Goal: Task Accomplishment & Management: Use online tool/utility

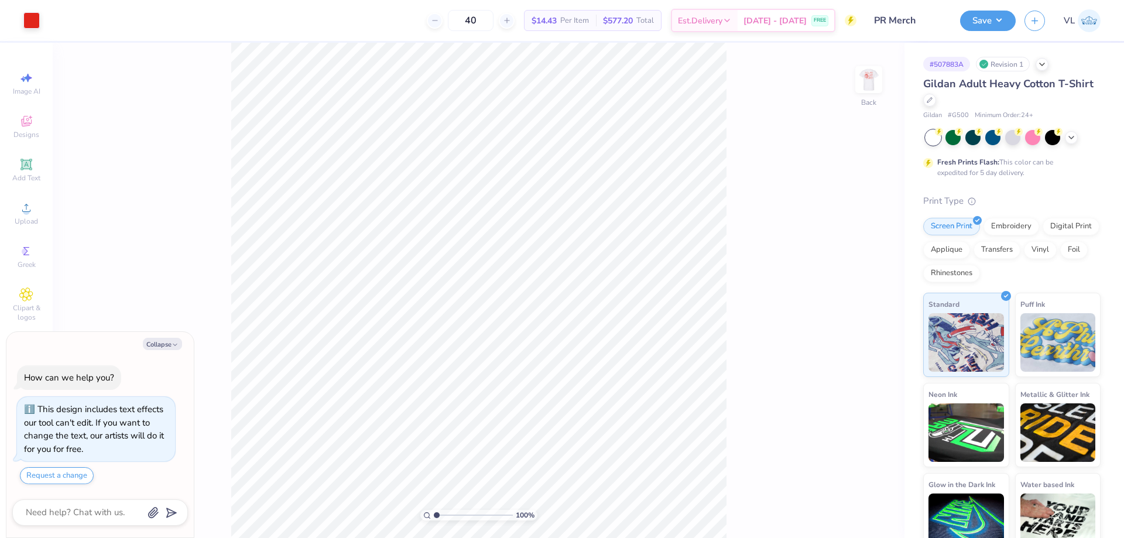
click at [818, 428] on div "100 % Back" at bounding box center [478, 290] width 851 height 495
click at [23, 219] on span "Upload" at bounding box center [26, 221] width 23 height 9
type textarea "x"
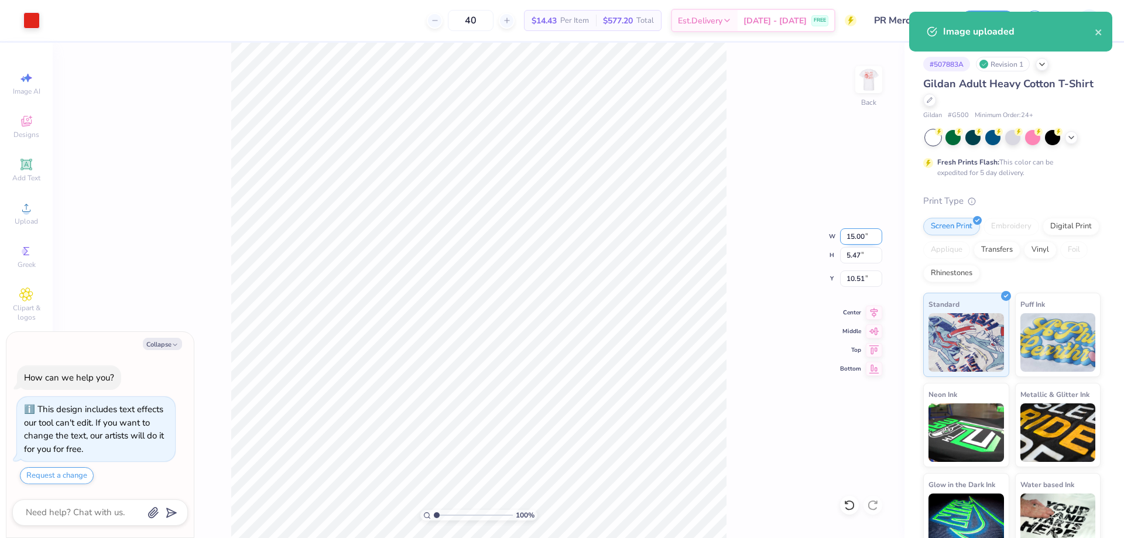
click at [864, 239] on input "15.00" at bounding box center [861, 236] width 42 height 16
type input "3.5"
type textarea "x"
type input "3.50"
type input "1.28"
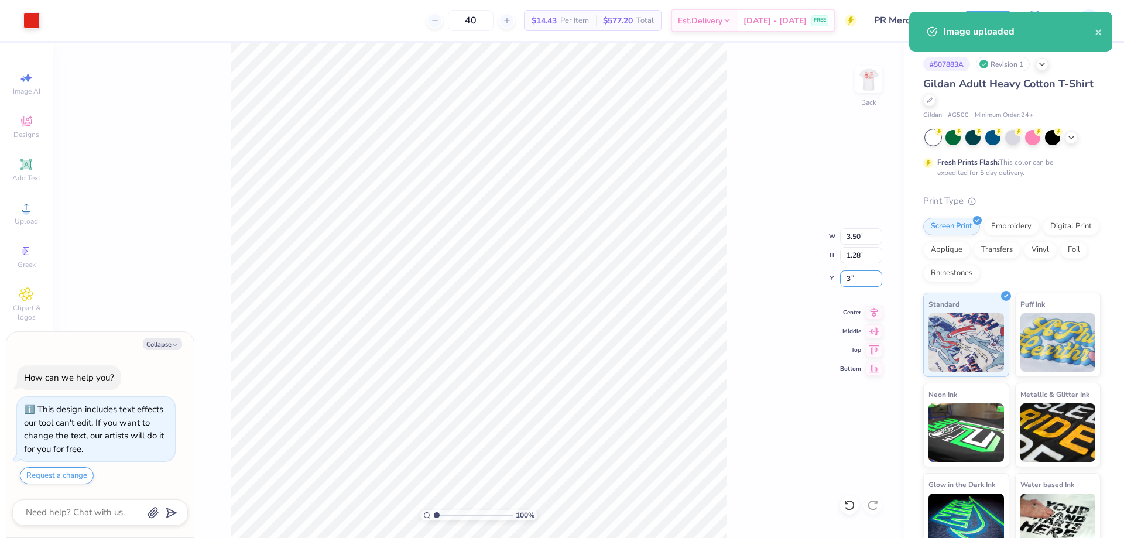
type input "3"
type textarea "x"
type input "3.00"
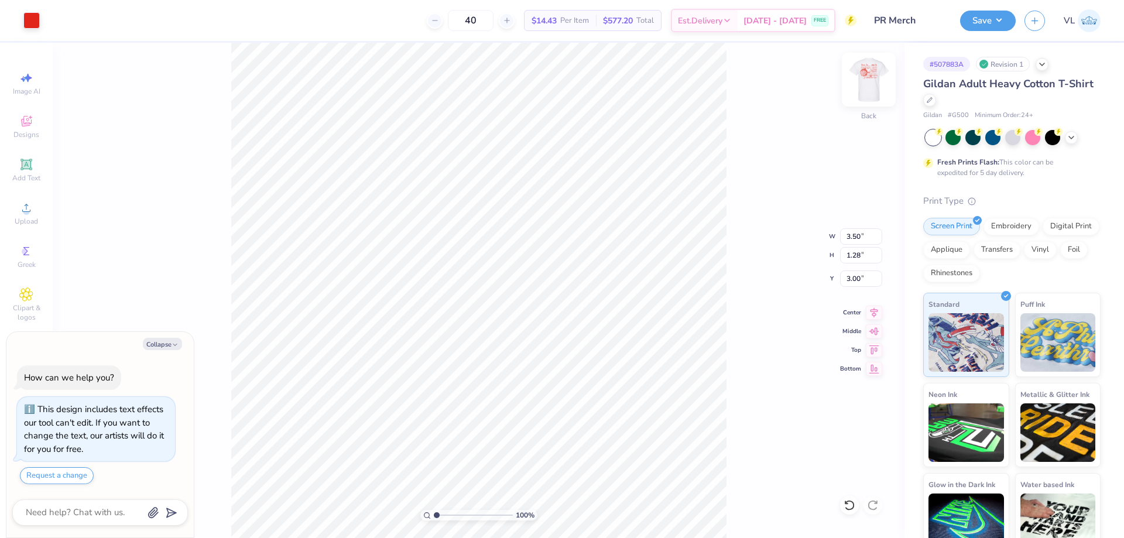
click at [864, 80] on img at bounding box center [868, 79] width 47 height 47
click at [29, 213] on icon at bounding box center [26, 208] width 14 height 14
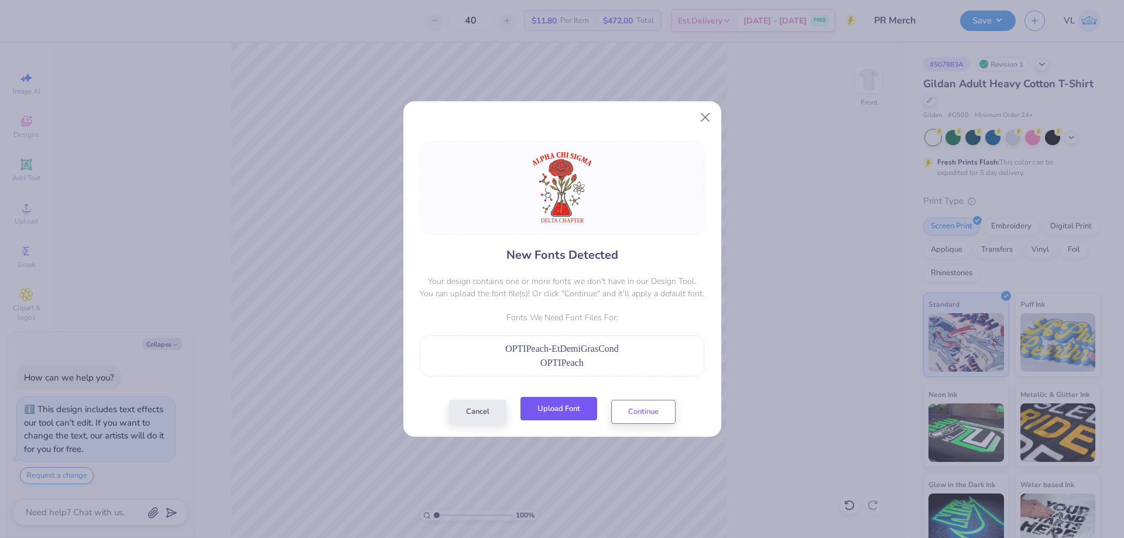
click at [567, 407] on button "Upload Font" at bounding box center [558, 409] width 77 height 24
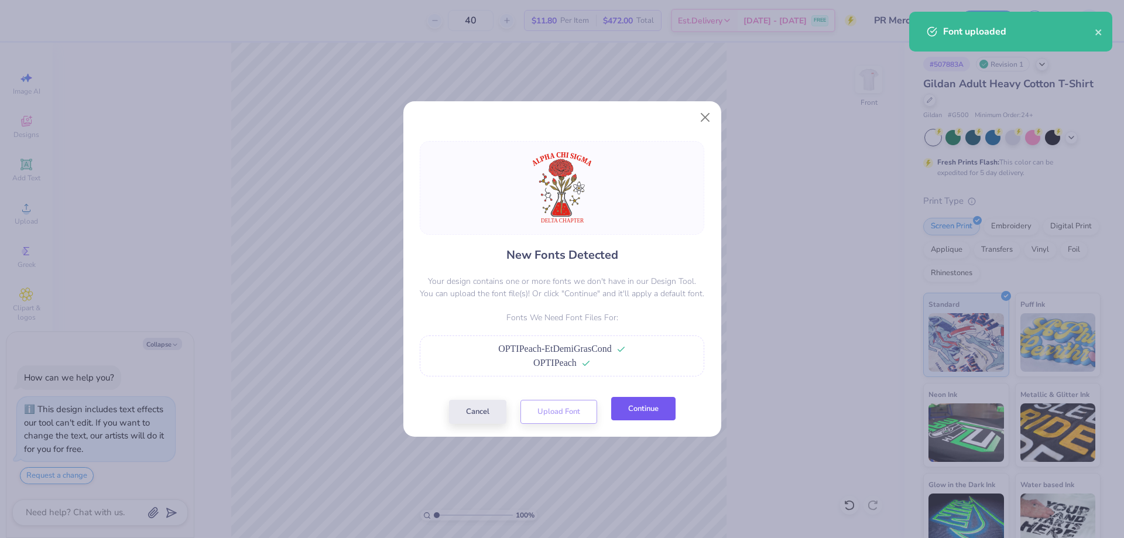
click at [652, 407] on button "Continue" at bounding box center [643, 409] width 64 height 24
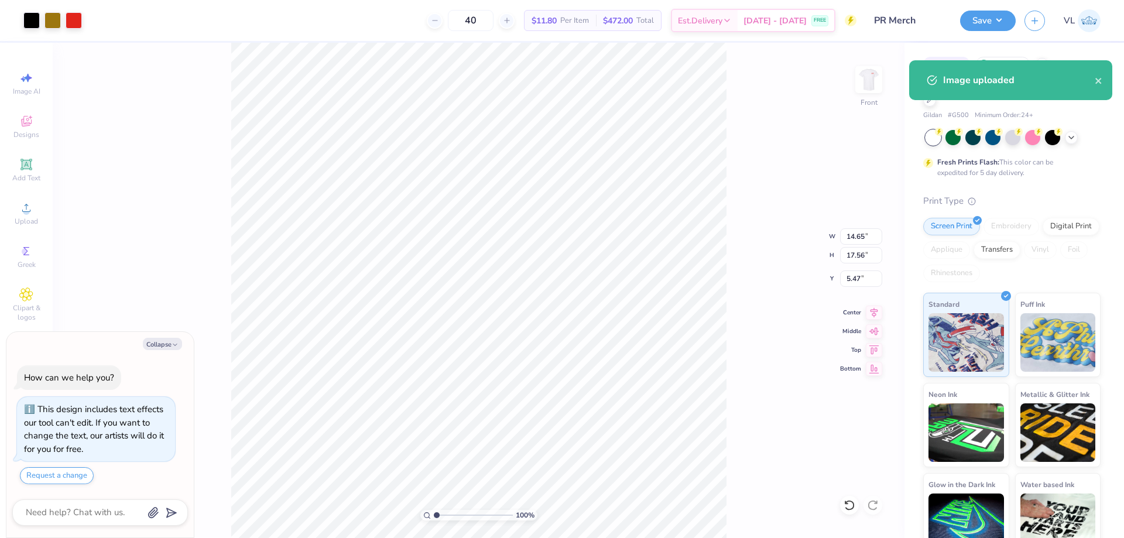
type textarea "x"
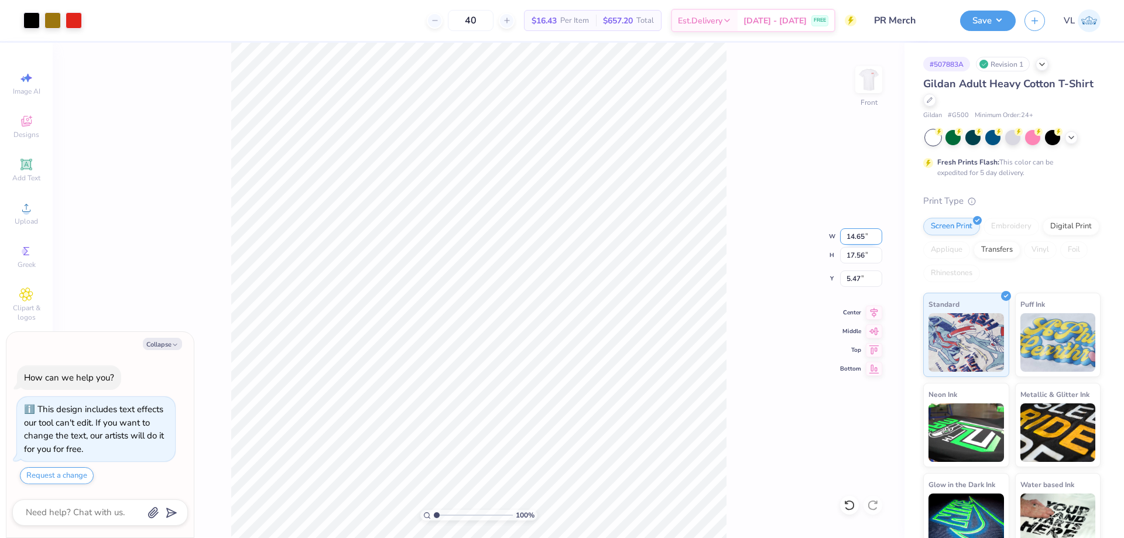
click at [855, 232] on input "14.65" at bounding box center [861, 236] width 42 height 16
click at [860, 256] on input "17.56" at bounding box center [861, 255] width 42 height 16
type input "13"
type textarea "x"
type input "10.84"
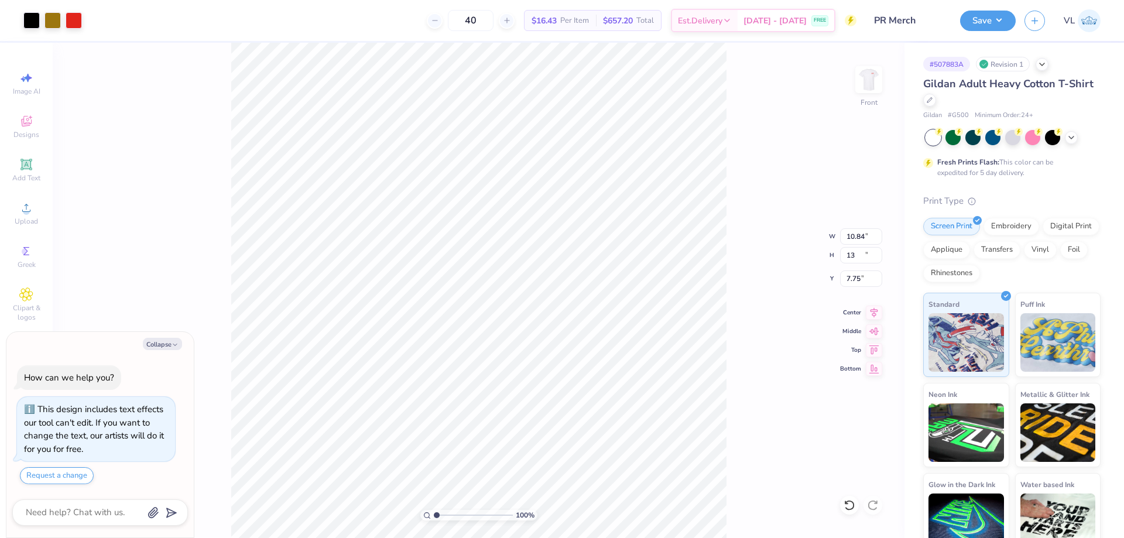
type input "13.00"
click at [858, 276] on input "7.75" at bounding box center [861, 278] width 42 height 16
type input "3"
type textarea "x"
type input "3.00"
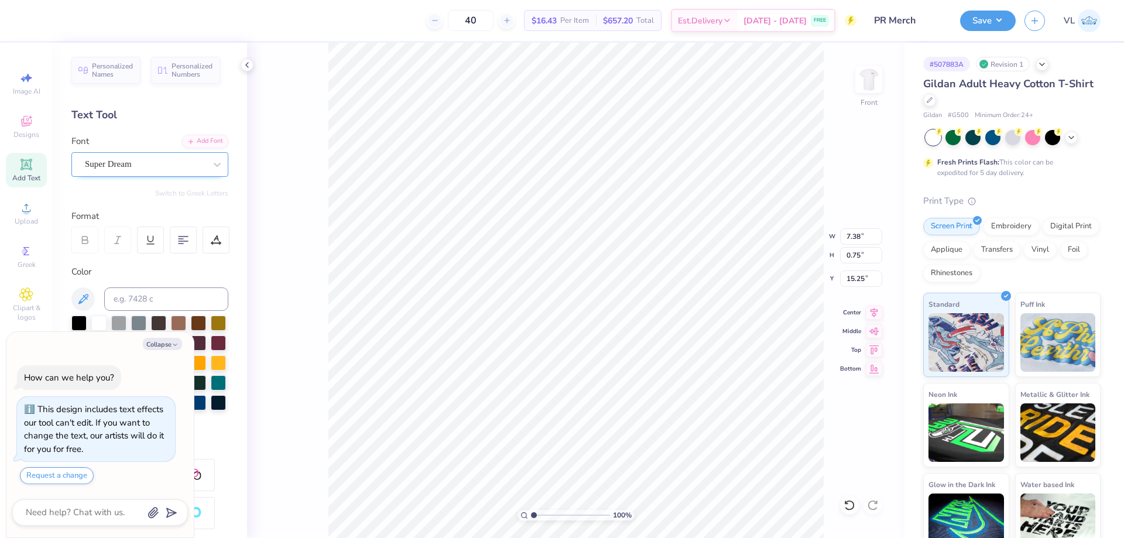
click at [118, 163] on div "Super Dream" at bounding box center [145, 164] width 123 height 18
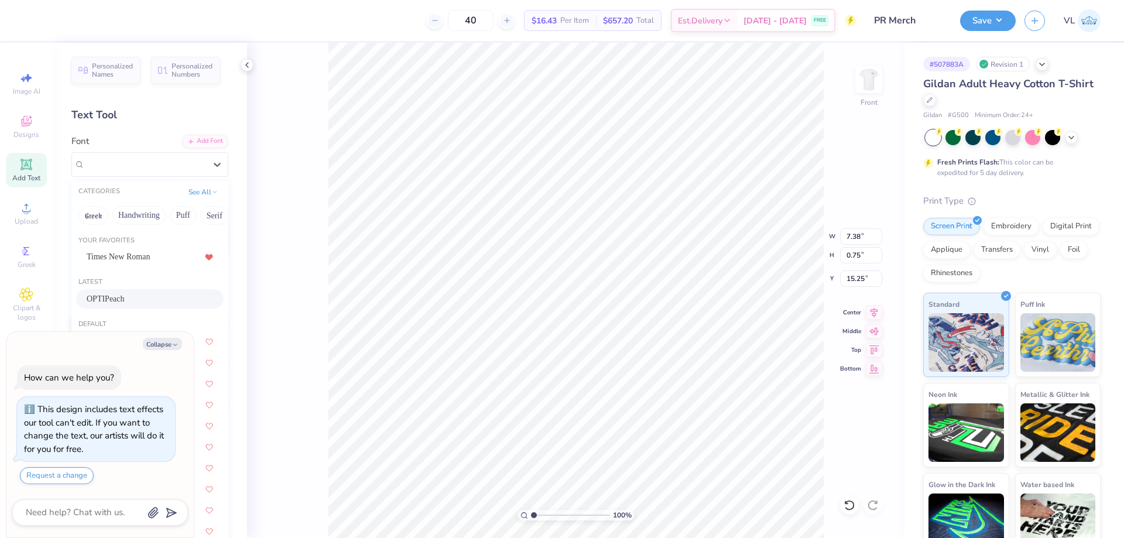
click at [129, 297] on div "OPTIPeach" at bounding box center [150, 299] width 126 height 12
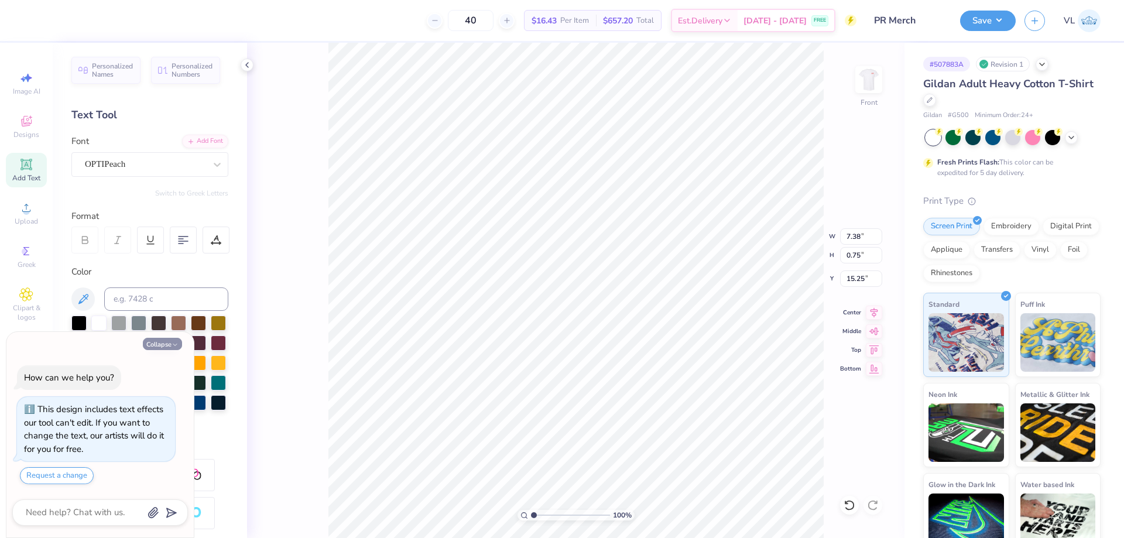
type textarea "x"
type input "7.70"
type input "0.70"
type input "15.34"
click at [874, 310] on icon at bounding box center [874, 310] width 8 height 10
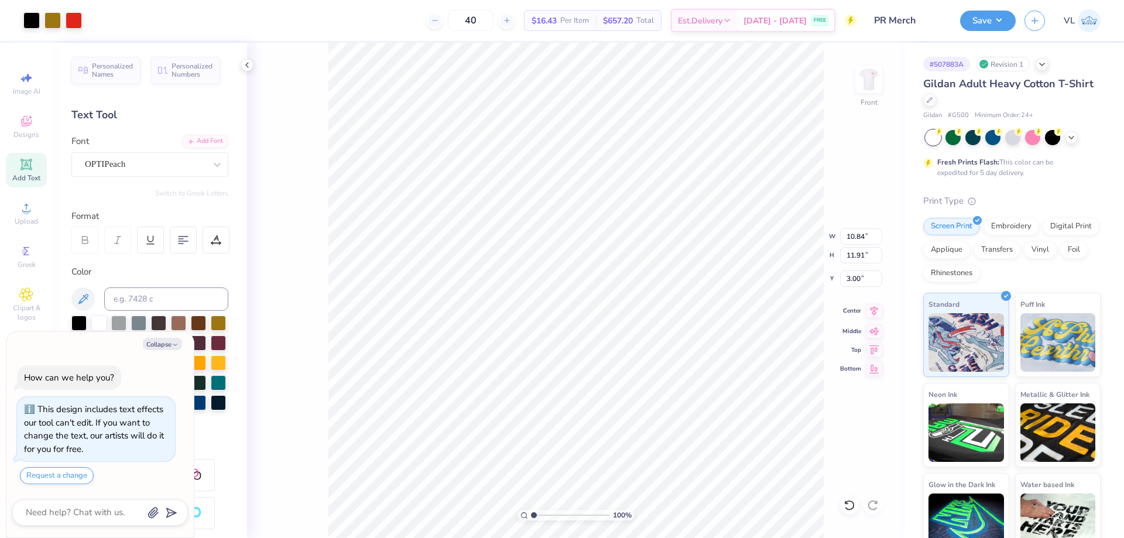
click at [876, 307] on icon at bounding box center [873, 311] width 16 height 14
type textarea "x"
click at [857, 256] on input "13.04" at bounding box center [861, 255] width 42 height 16
type input "13"
type textarea "x"
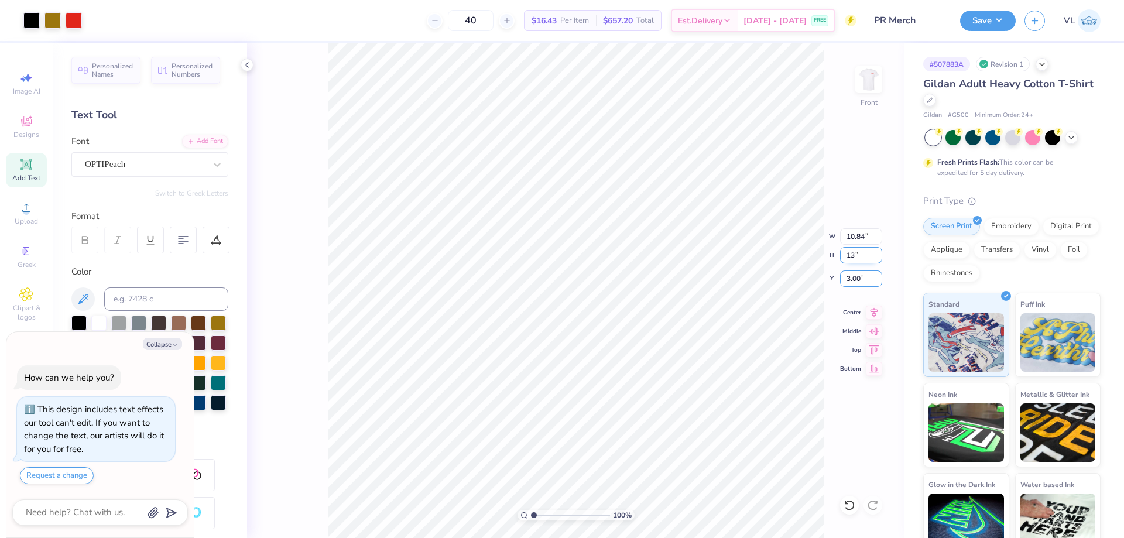
type input "10.81"
type input "13.00"
type input "3"
type textarea "x"
type input "3.00"
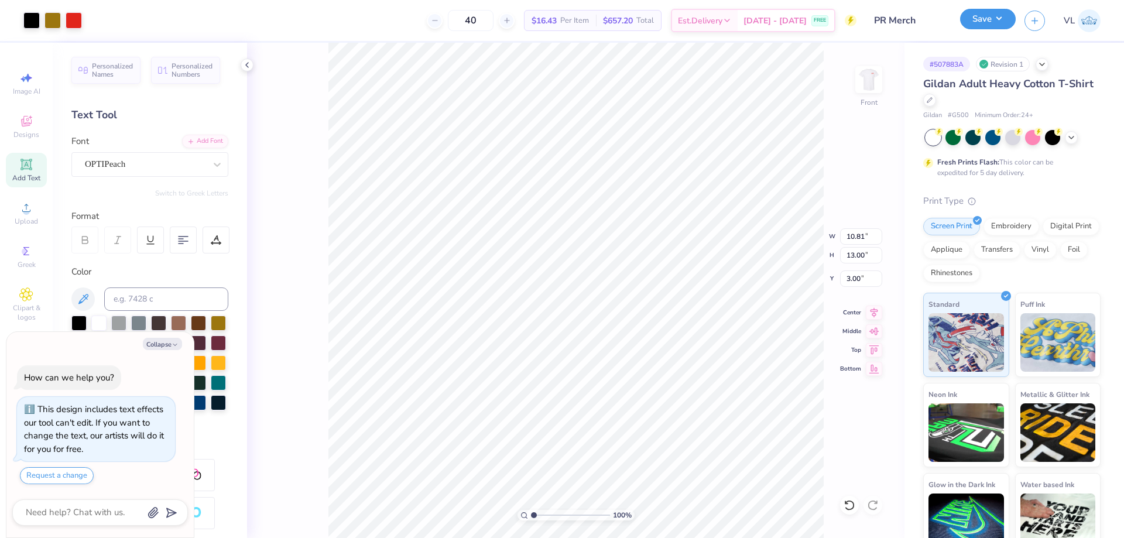
drag, startPoint x: 984, startPoint y: 20, endPoint x: 992, endPoint y: 19, distance: 8.3
click at [984, 19] on button "Save" at bounding box center [988, 19] width 56 height 20
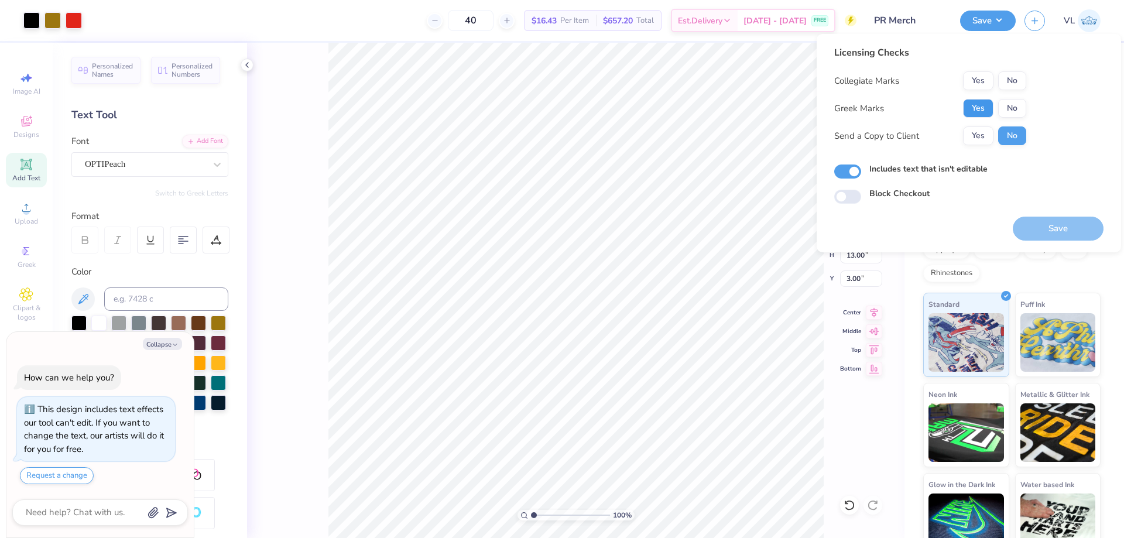
click at [990, 109] on button "Yes" at bounding box center [978, 108] width 30 height 19
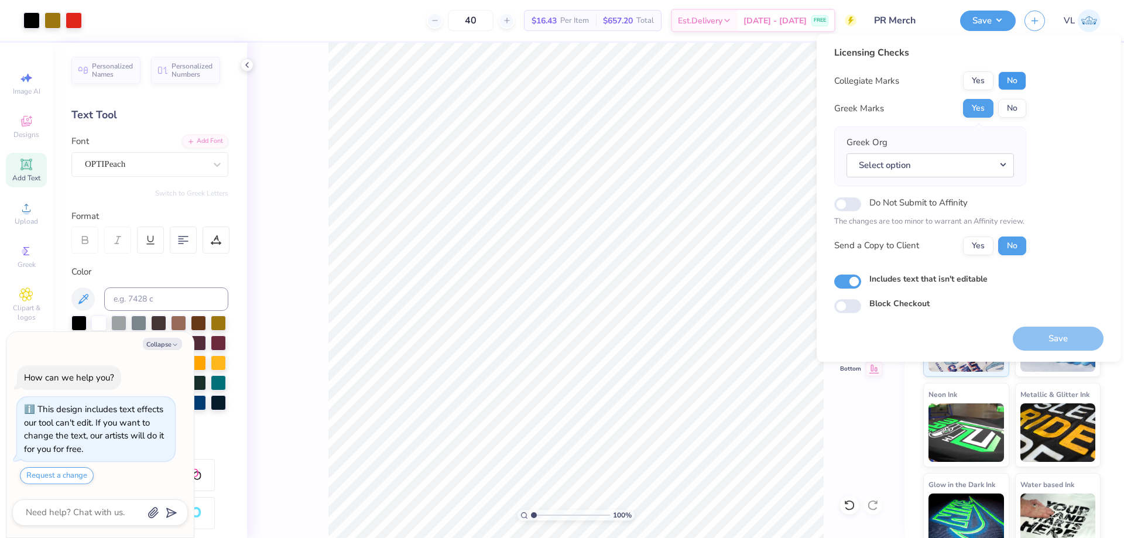
click at [1018, 81] on button "No" at bounding box center [1012, 80] width 28 height 19
click at [1017, 101] on button "No" at bounding box center [1012, 108] width 28 height 19
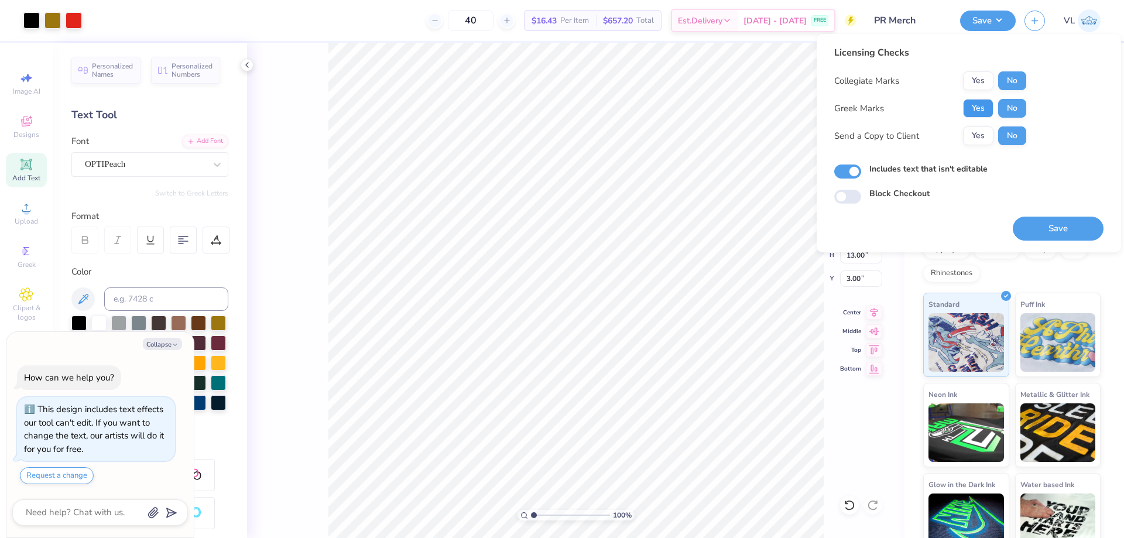
click at [987, 104] on button "Yes" at bounding box center [978, 108] width 30 height 19
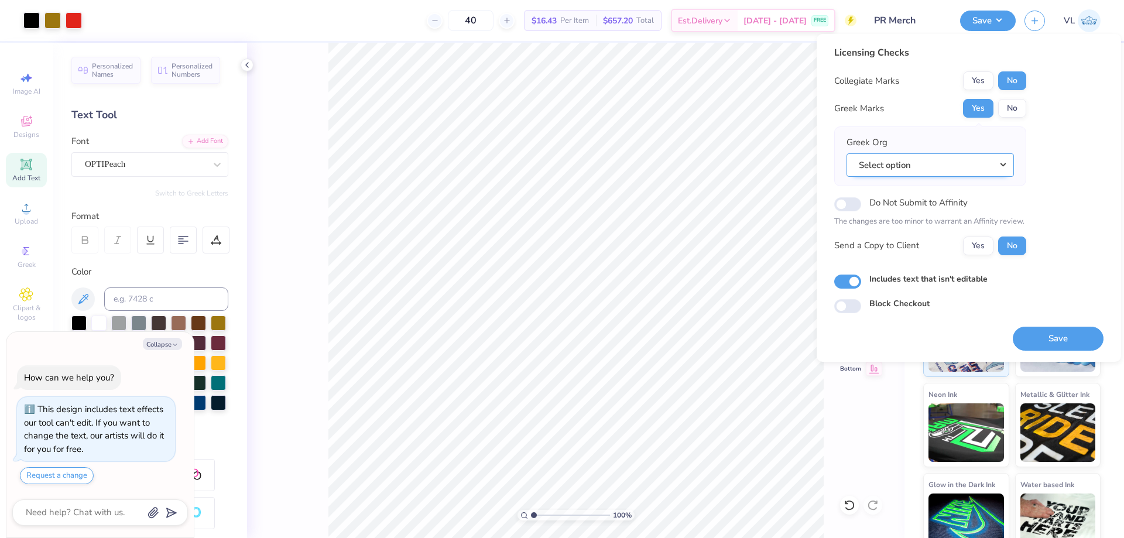
click at [950, 167] on button "Select option" at bounding box center [929, 165] width 167 height 24
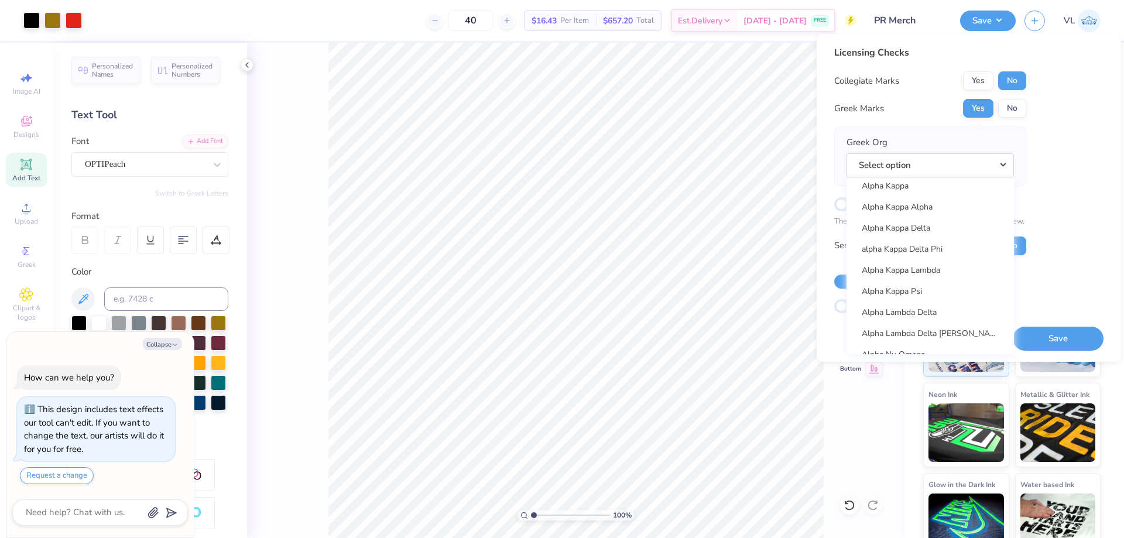
scroll to position [281, 0]
click at [1063, 155] on div "Licensing Checks Collegiate Marks Yes No Greek Marks Yes No Greek Org Select op…" at bounding box center [968, 179] width 269 height 267
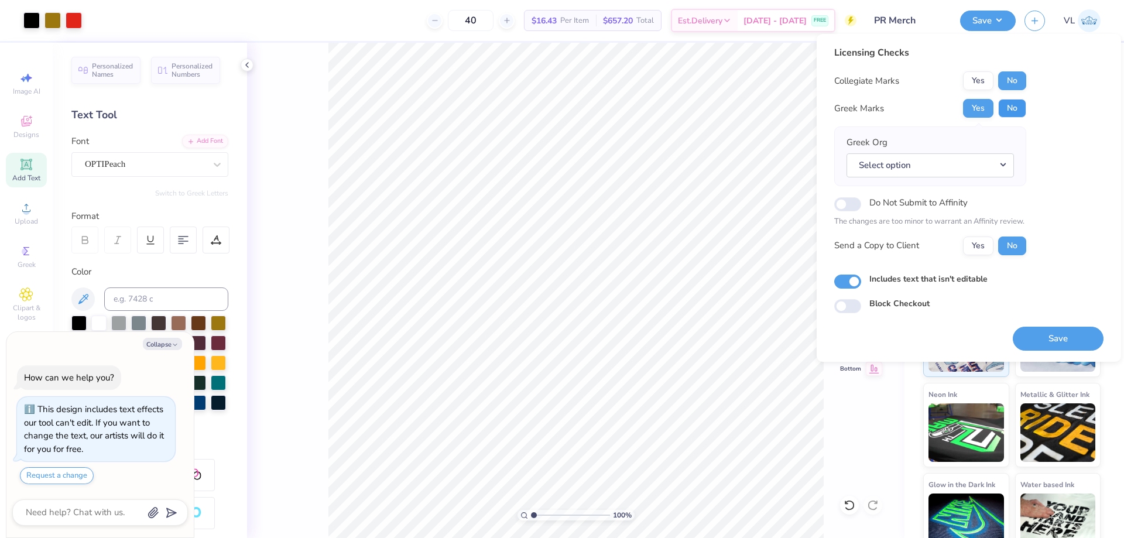
click at [1009, 109] on button "No" at bounding box center [1012, 108] width 28 height 19
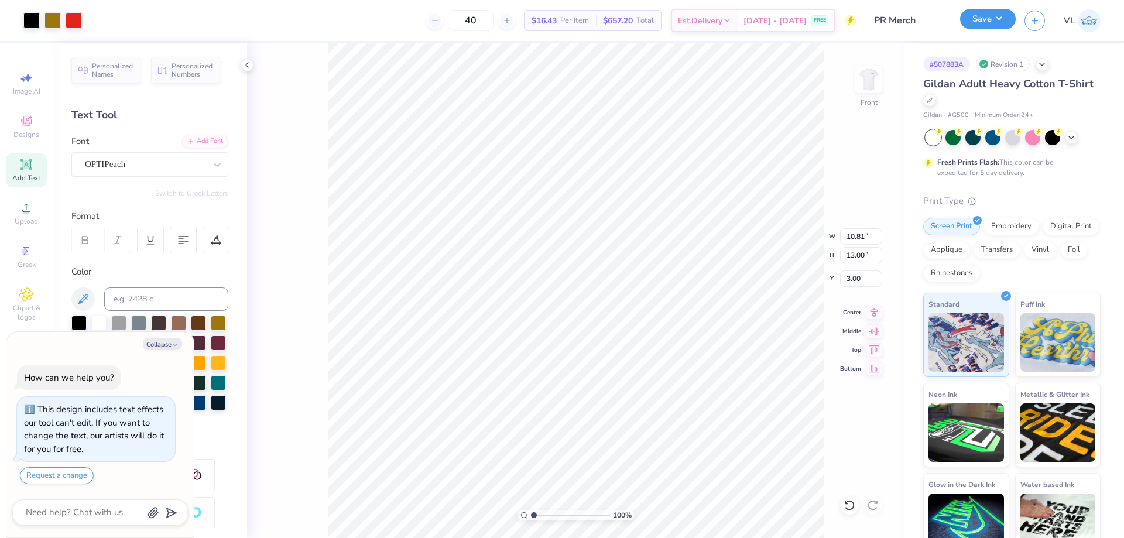
click at [973, 19] on button "Save" at bounding box center [988, 19] width 56 height 20
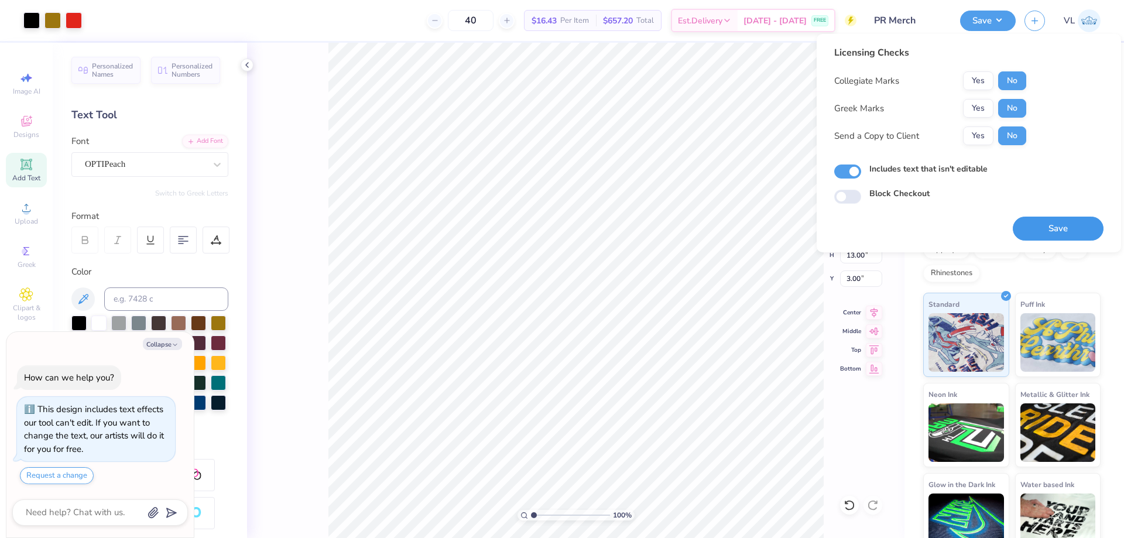
click at [1073, 228] on button "Save" at bounding box center [1057, 229] width 91 height 24
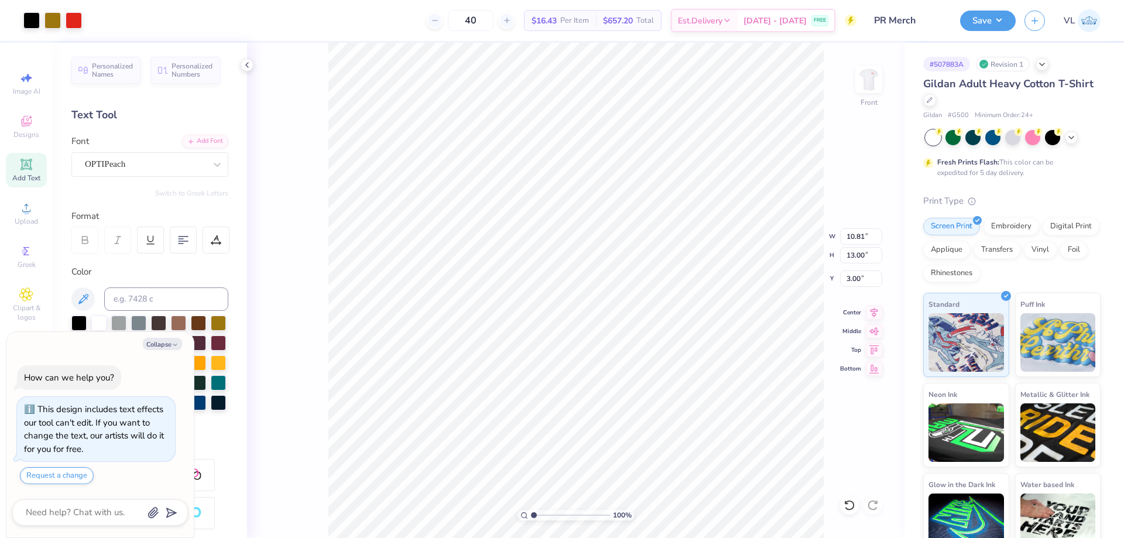
click at [1090, 75] on div "# 507883A Revision 1 Gildan Adult Heavy Cotton T-Shirt Gildan # G500 Minimum Or…" at bounding box center [1013, 300] width 219 height 514
click at [1003, 28] on button "Save" at bounding box center [988, 19] width 56 height 20
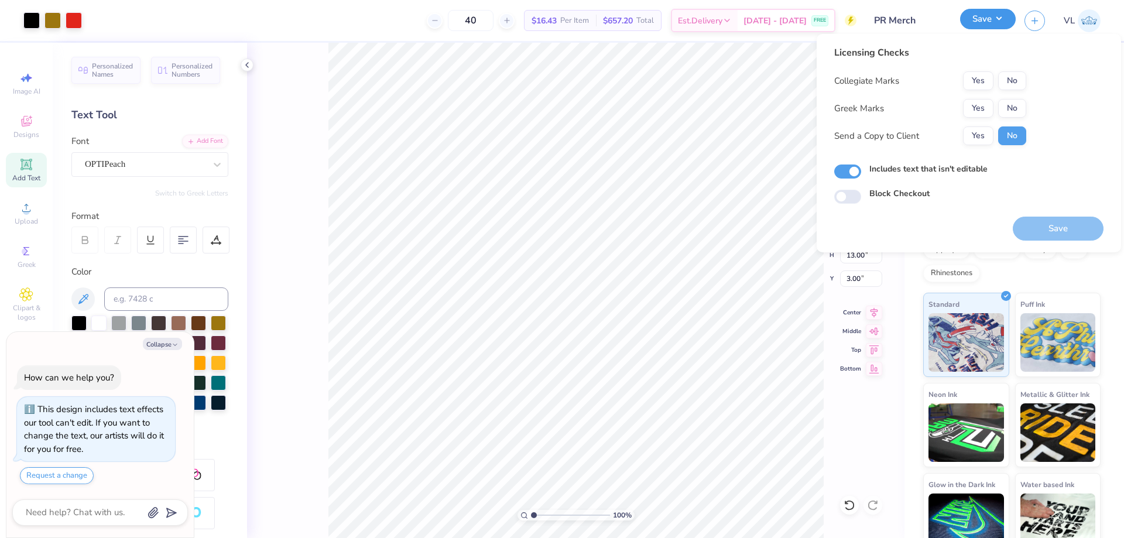
type textarea "x"
click at [1002, 27] on button "Save" at bounding box center [988, 19] width 56 height 20
